Goal: Find specific page/section: Find specific page/section

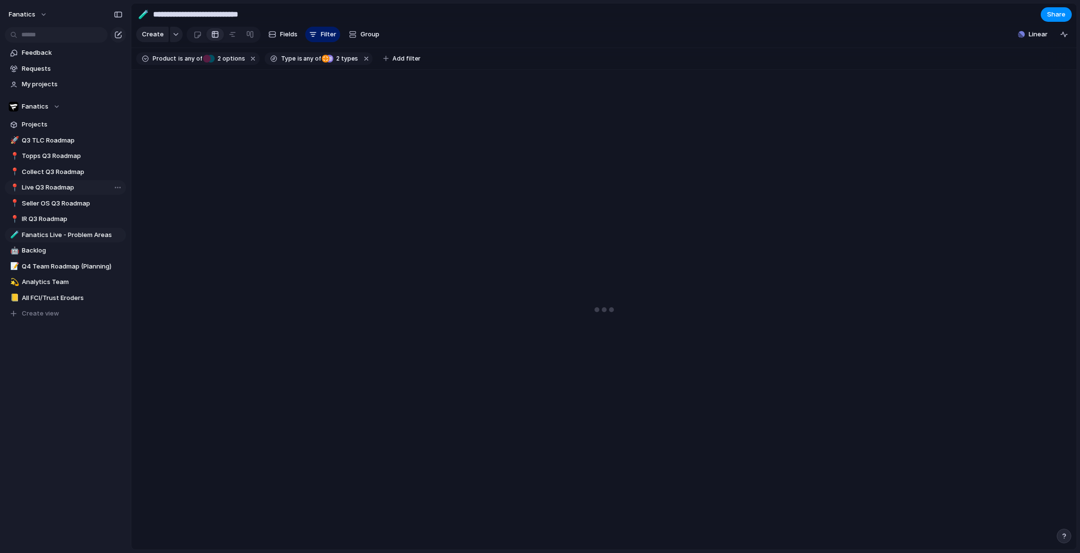
click at [49, 184] on span "Live Q3 Roadmap" at bounding box center [72, 188] width 101 height 10
type input "**********"
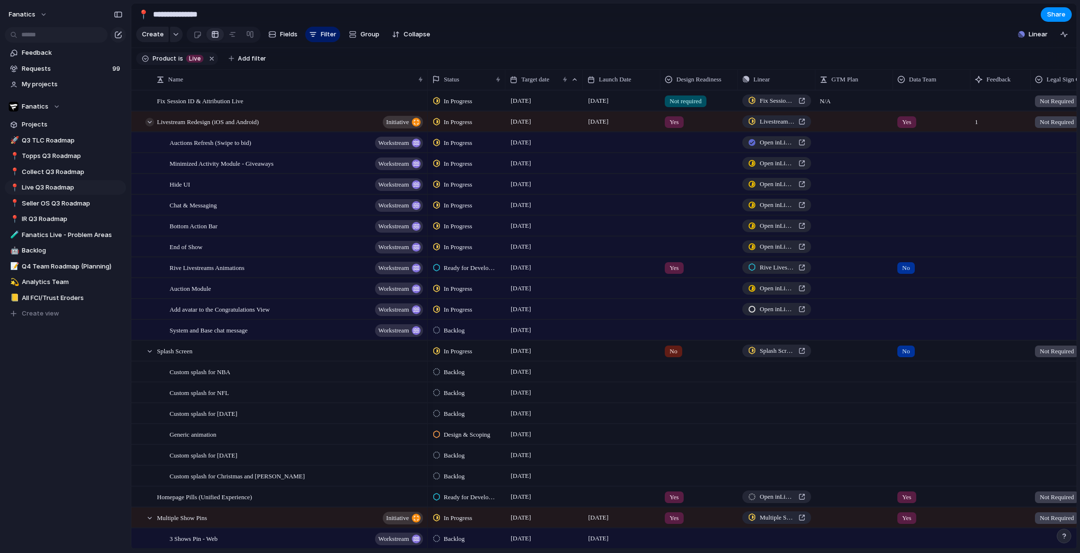
click at [151, 125] on div at bounding box center [149, 122] width 9 height 9
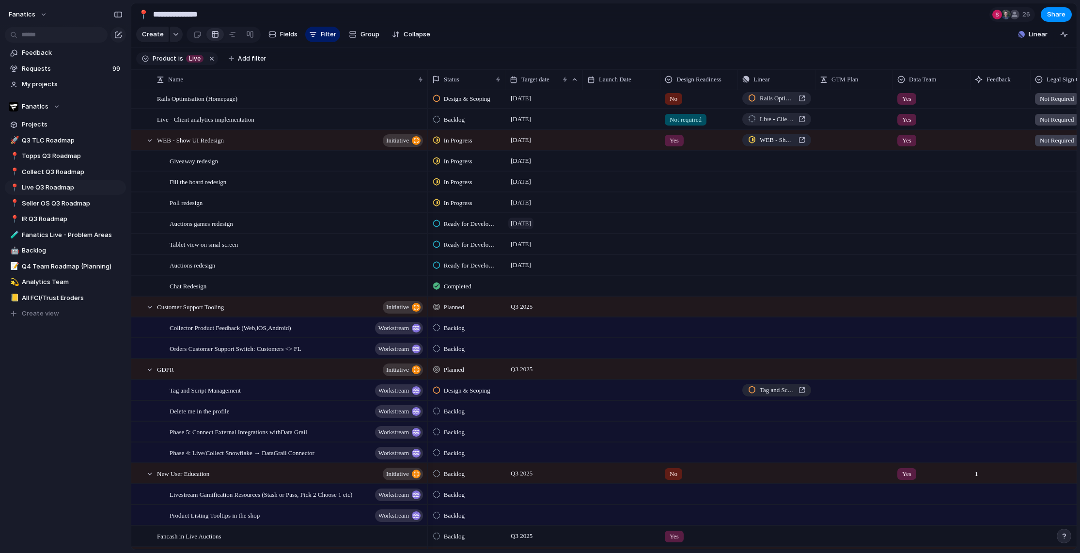
scroll to position [332, 0]
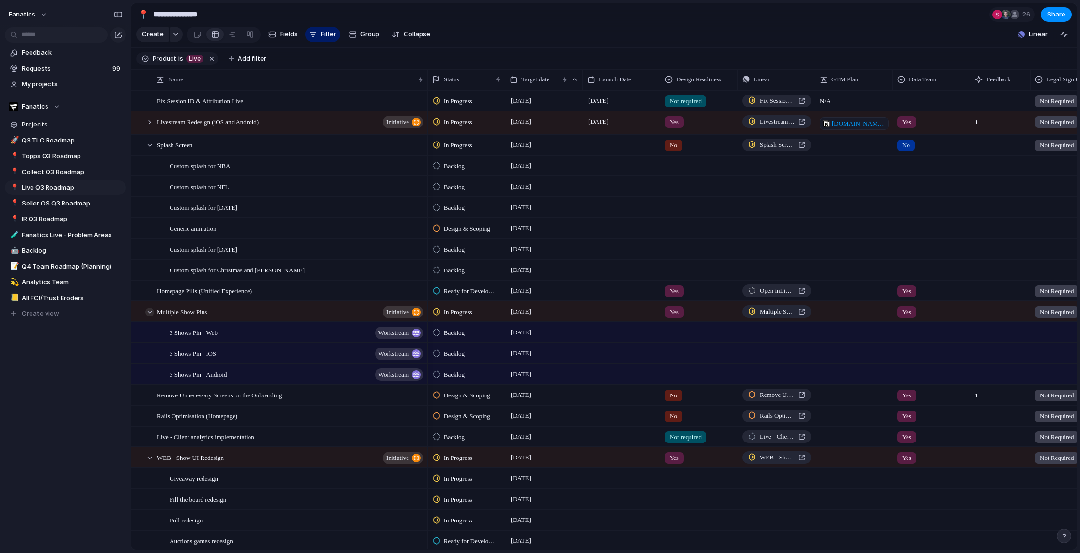
click at [150, 312] on div at bounding box center [149, 312] width 9 height 9
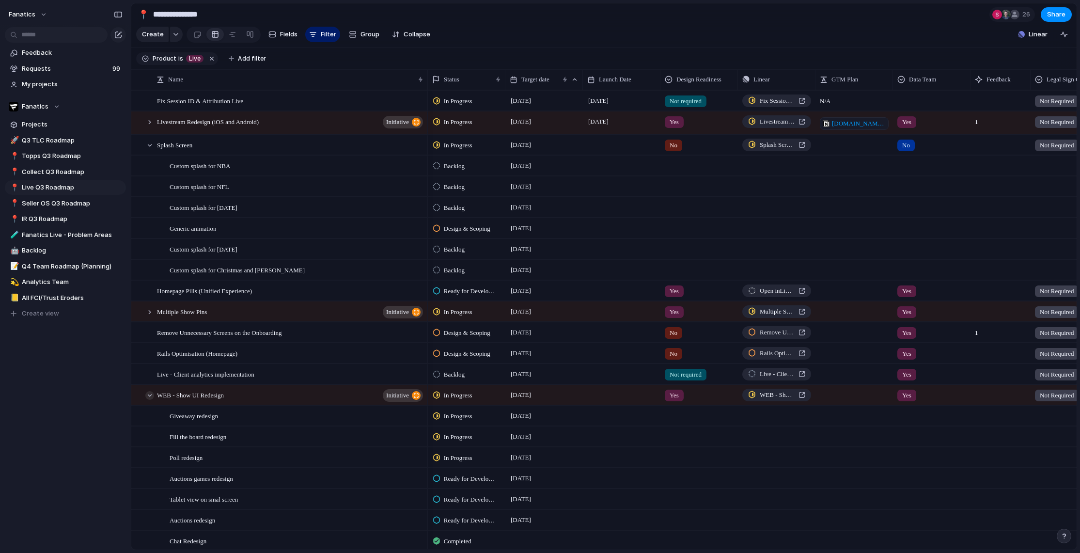
click at [150, 394] on div at bounding box center [149, 395] width 9 height 9
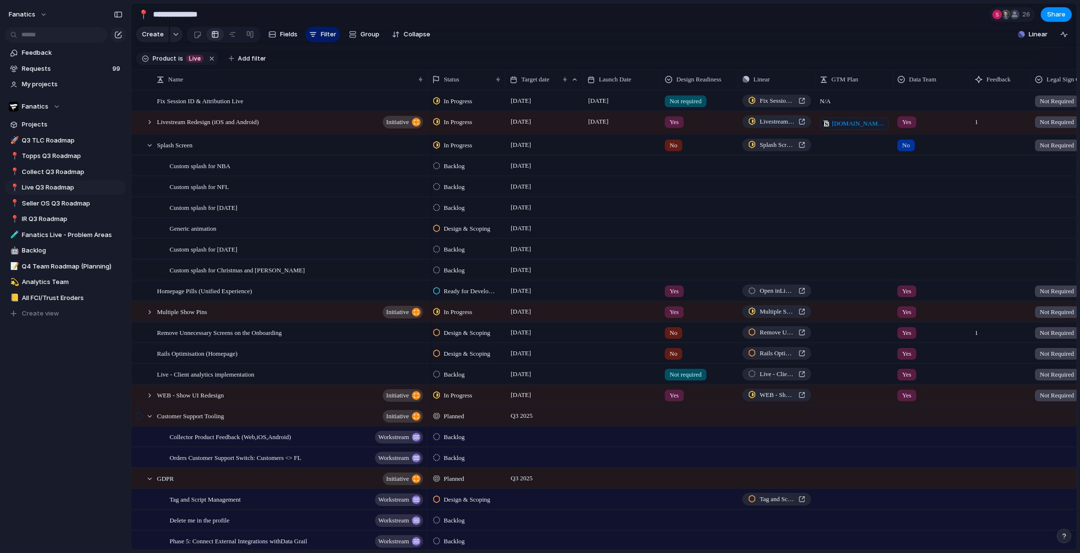
drag, startPoint x: 150, startPoint y: 416, endPoint x: 145, endPoint y: 408, distance: 9.8
click at [150, 416] on div at bounding box center [149, 416] width 9 height 9
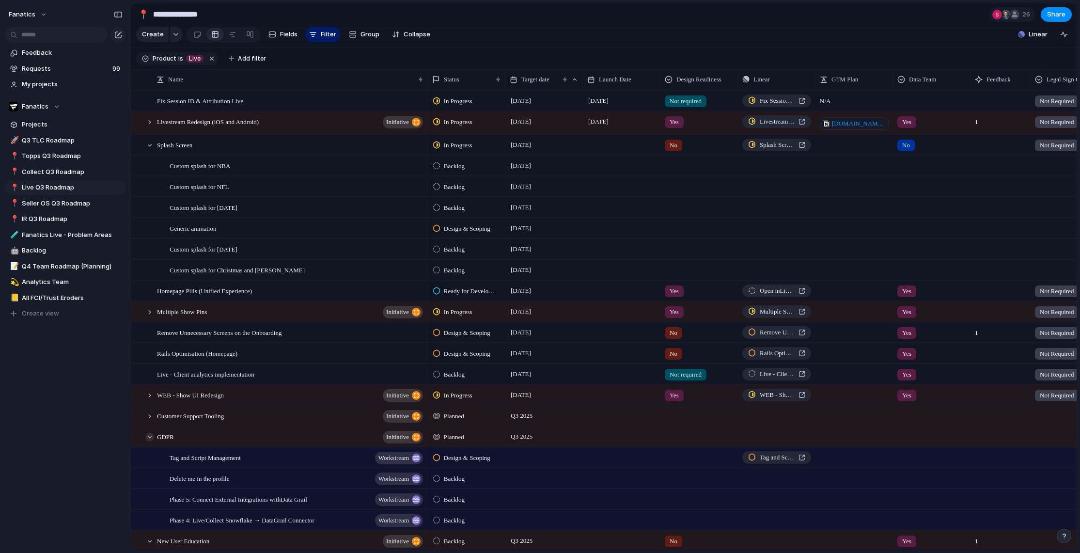
click at [149, 437] on div at bounding box center [149, 437] width 9 height 9
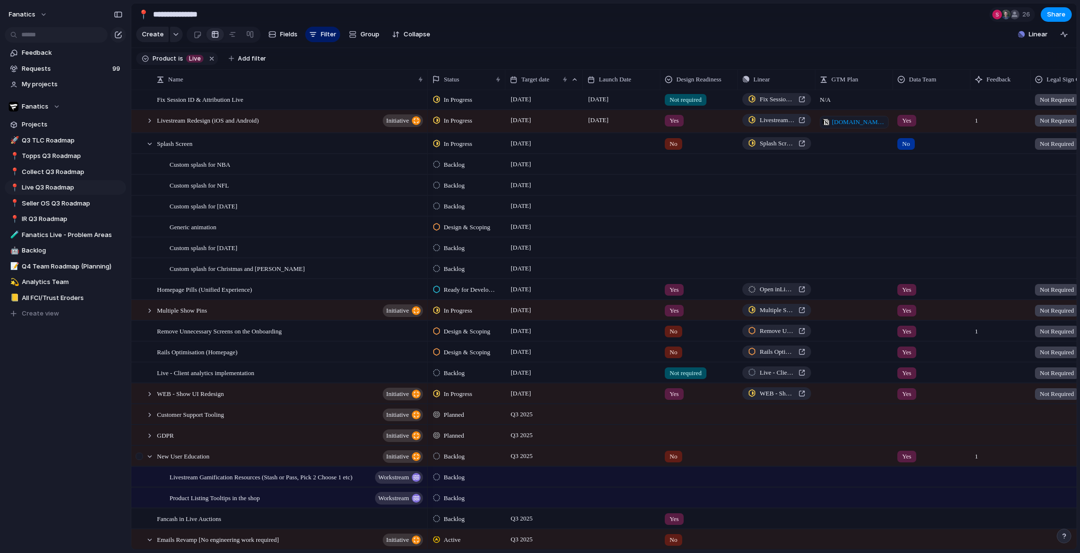
drag, startPoint x: 148, startPoint y: 457, endPoint x: 148, endPoint y: 449, distance: 8.7
click at [148, 457] on div at bounding box center [149, 456] width 9 height 9
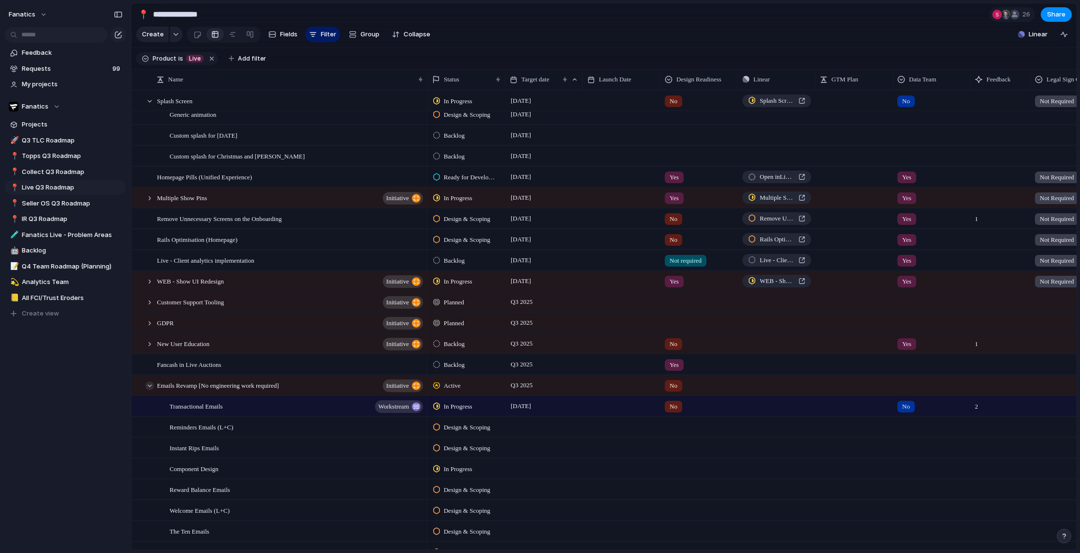
click at [151, 386] on div at bounding box center [149, 385] width 9 height 9
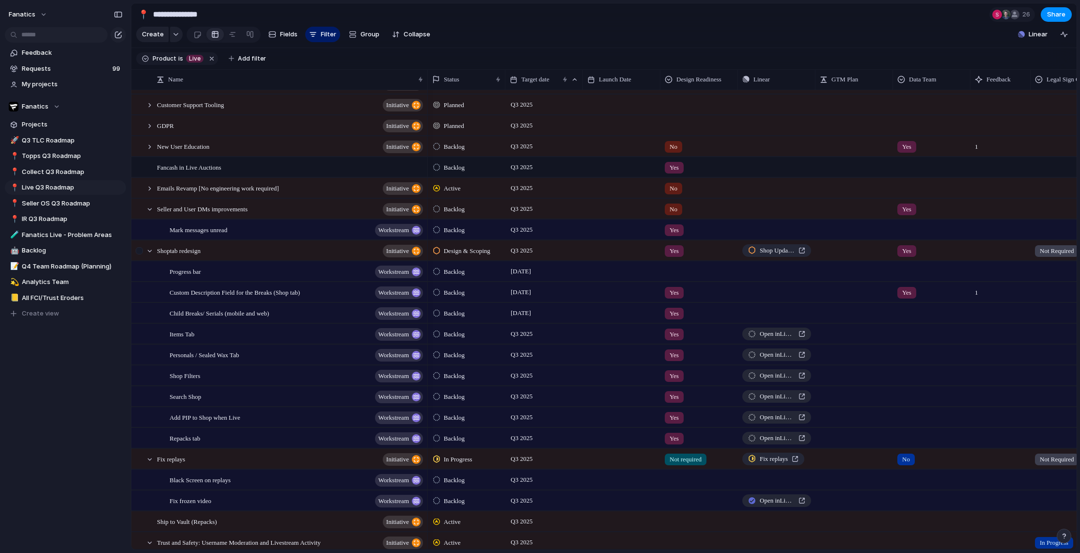
click at [152, 254] on div at bounding box center [145, 251] width 26 height 20
click at [150, 252] on div at bounding box center [149, 251] width 9 height 9
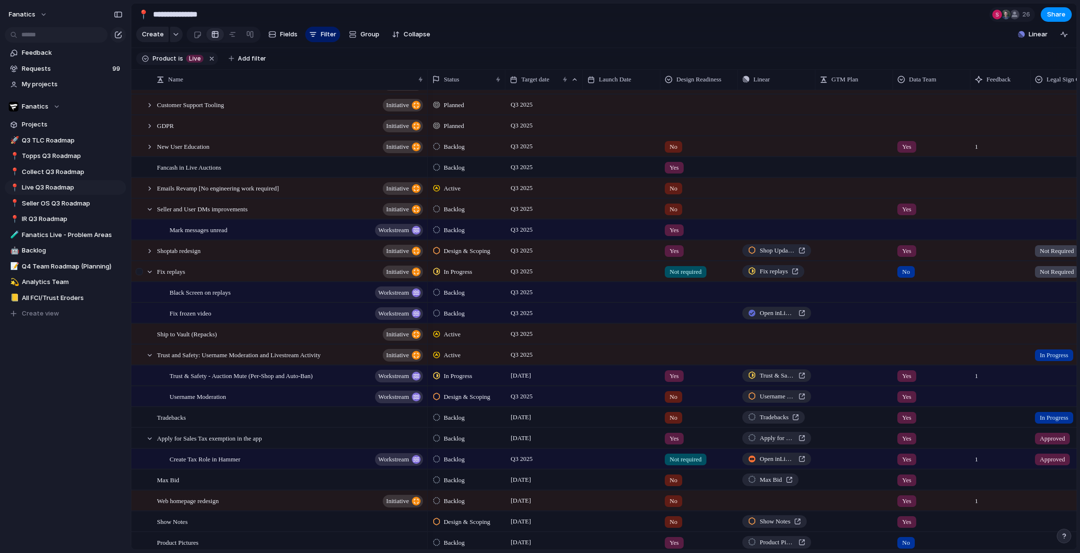
click at [151, 276] on div at bounding box center [145, 272] width 26 height 20
click at [150, 271] on div at bounding box center [149, 272] width 9 height 9
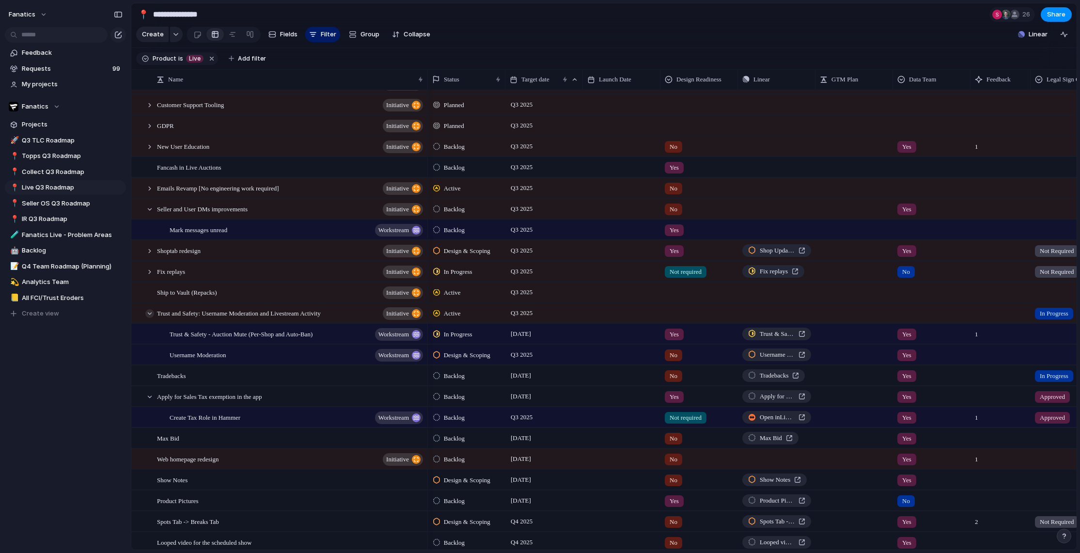
click at [149, 315] on div at bounding box center [149, 313] width 9 height 9
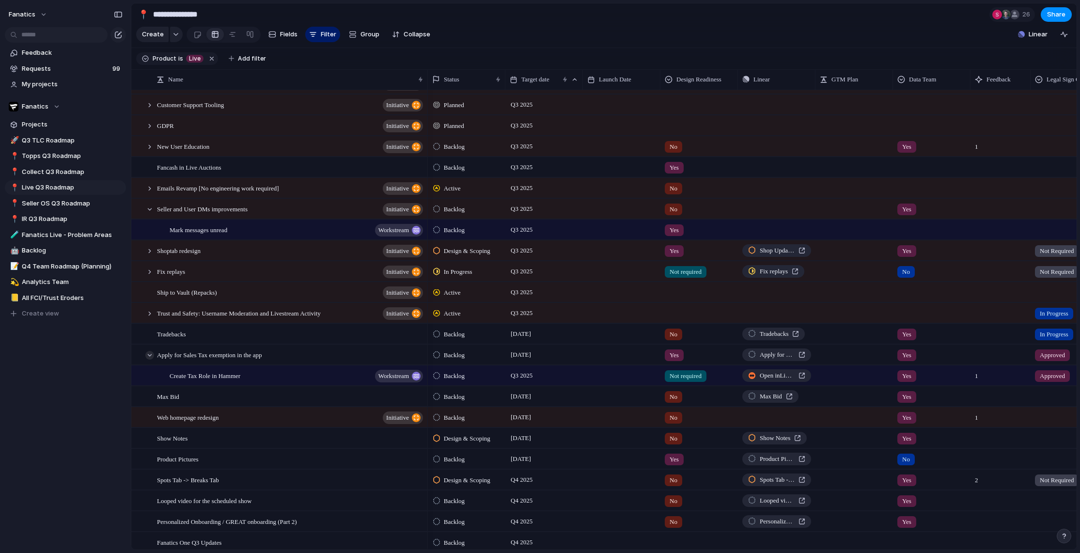
click at [149, 354] on div at bounding box center [149, 355] width 9 height 9
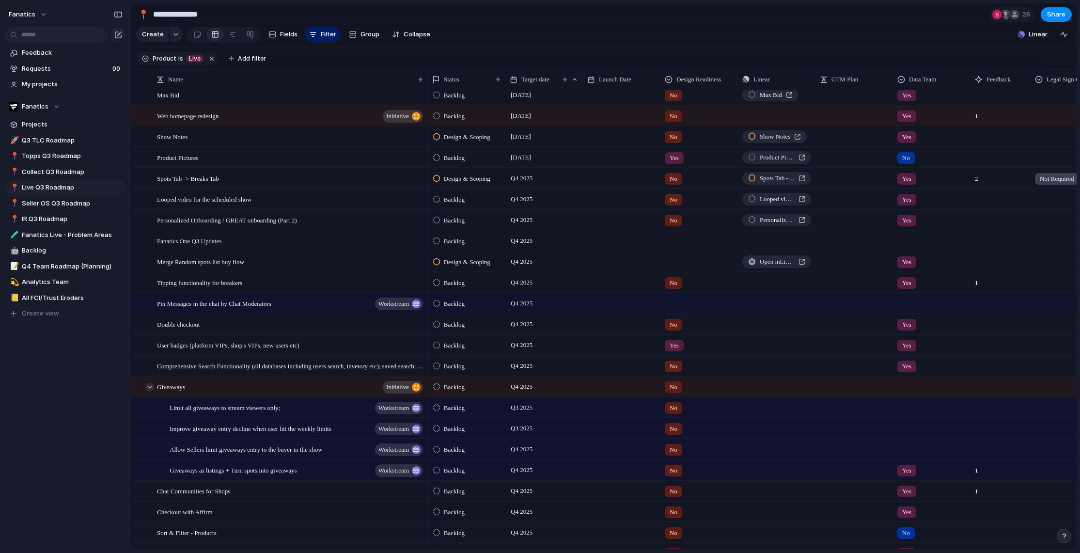
click at [148, 387] on div at bounding box center [149, 387] width 9 height 9
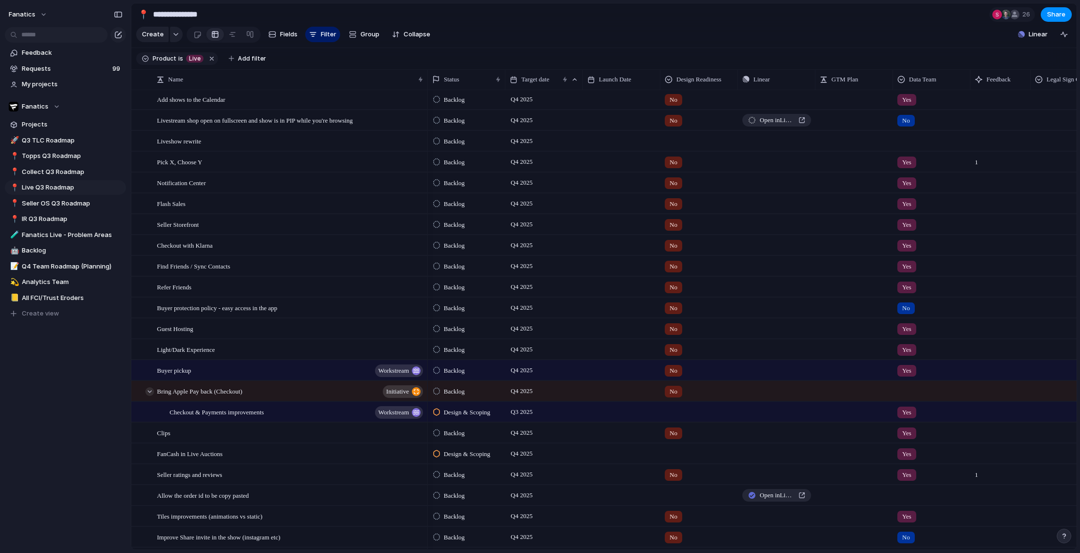
click at [148, 393] on div at bounding box center [149, 391] width 9 height 9
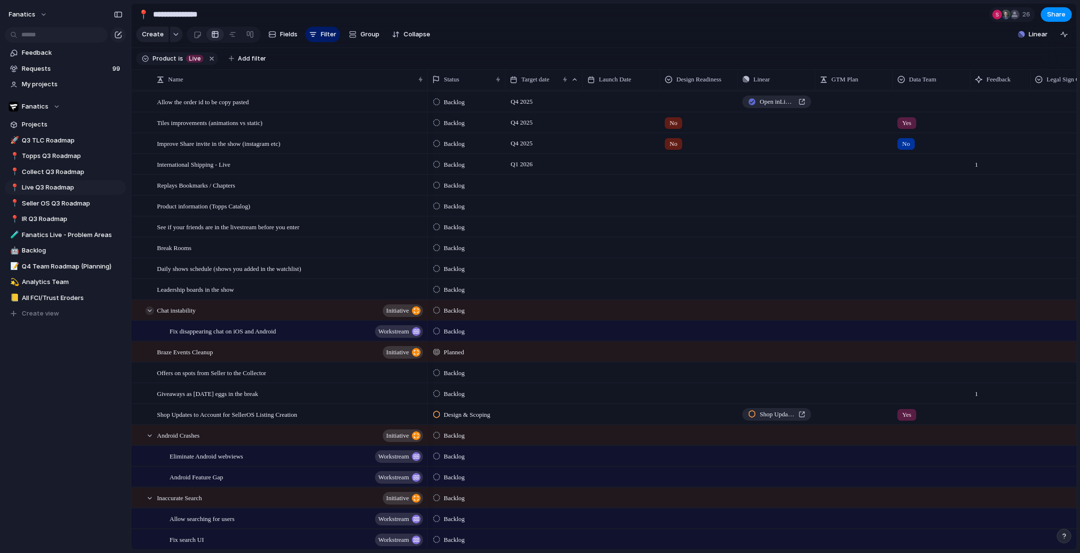
click at [150, 311] on div at bounding box center [149, 310] width 9 height 9
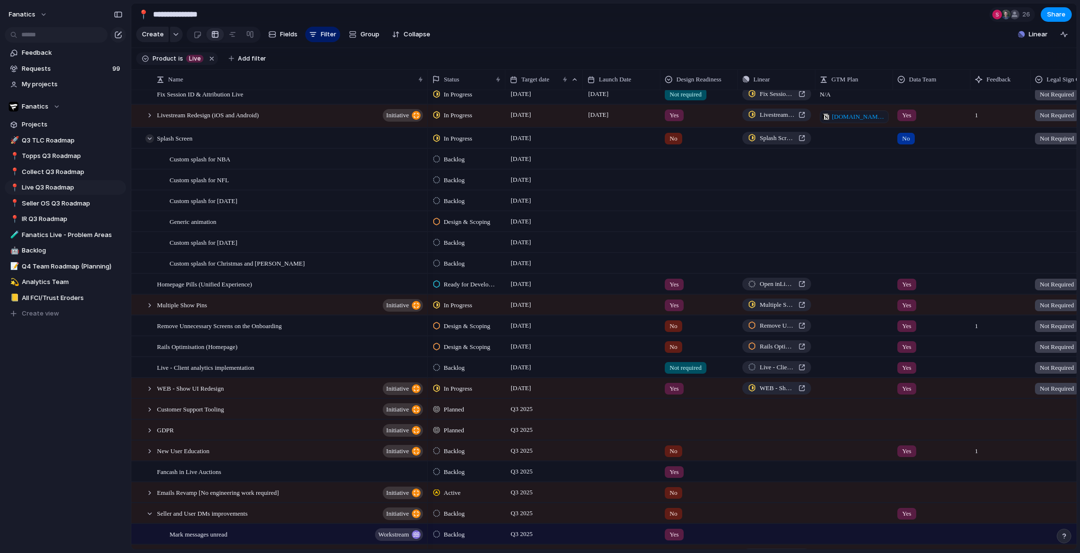
click at [151, 137] on div at bounding box center [149, 138] width 9 height 9
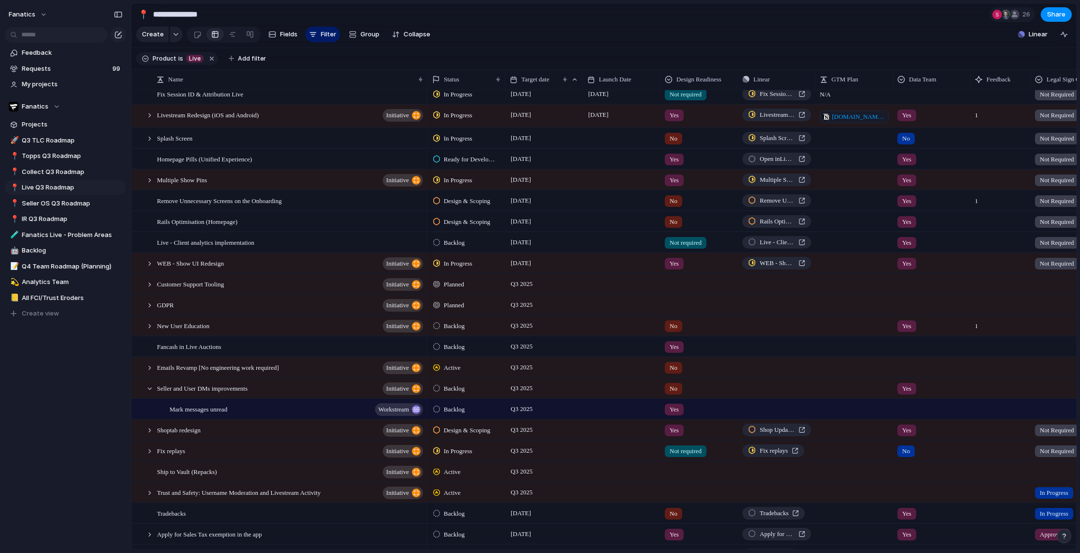
scroll to position [9, 0]
